Goal: Navigation & Orientation: Find specific page/section

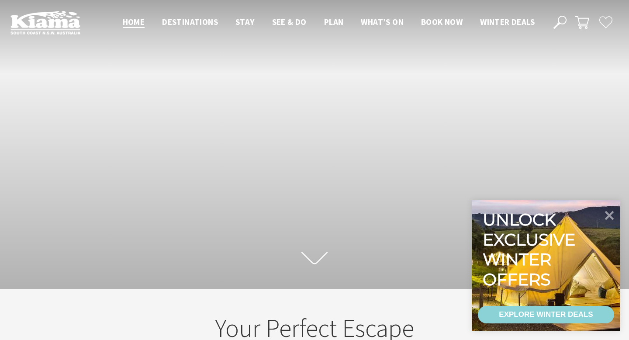
scroll to position [130, 622]
click at [610, 215] on icon at bounding box center [609, 215] width 10 height 10
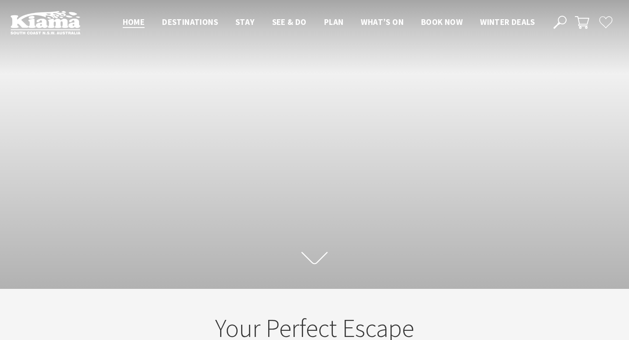
click at [313, 257] on icon at bounding box center [314, 257] width 26 height 15
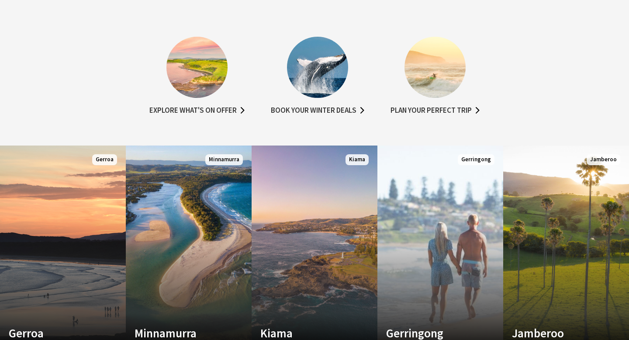
scroll to position [534, 0]
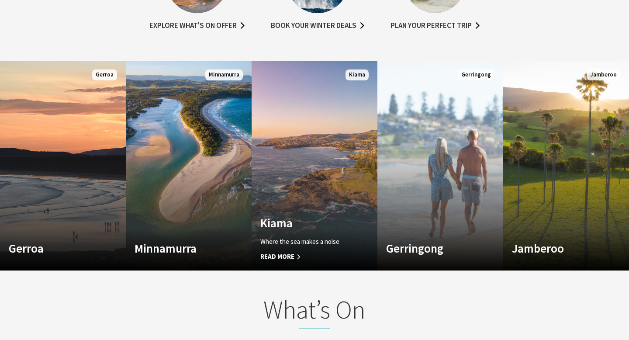
click at [322, 240] on p "Where the sea makes a noise" at bounding box center [304, 241] width 89 height 10
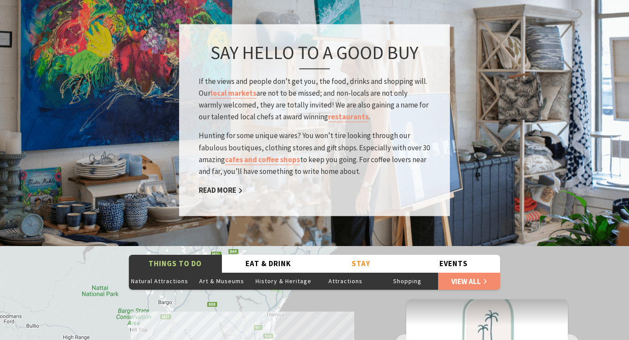
scroll to position [1140, 0]
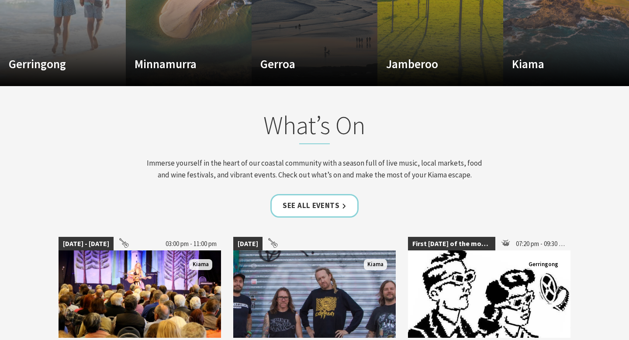
scroll to position [144, 622]
